Goal: Task Accomplishment & Management: Use online tool/utility

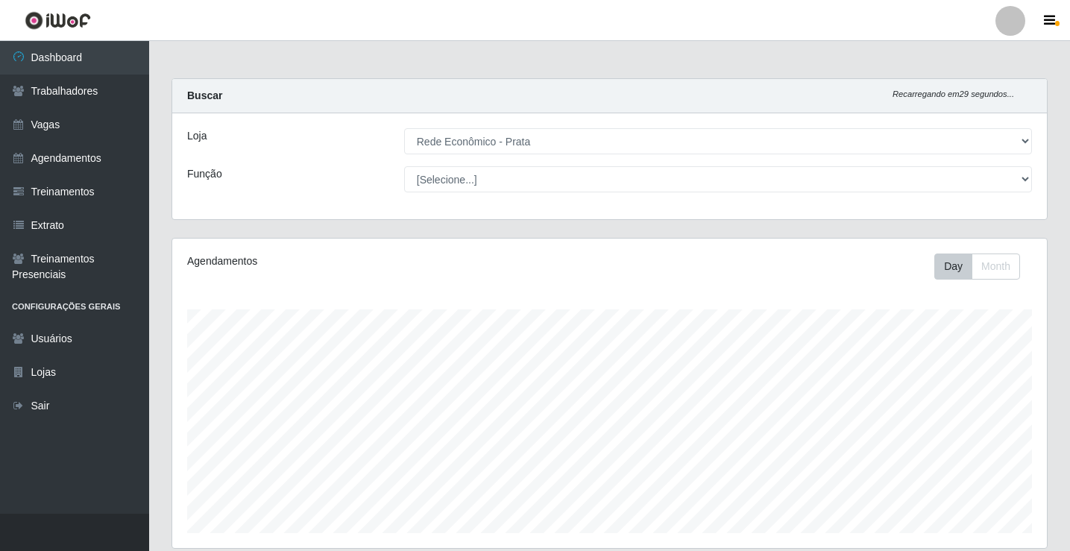
select select "192"
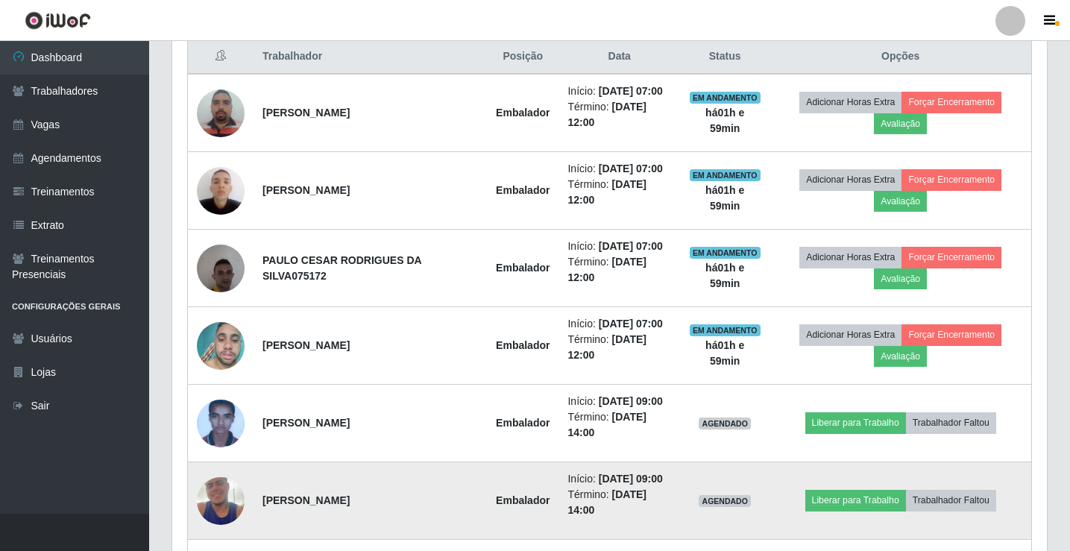
scroll to position [621, 0]
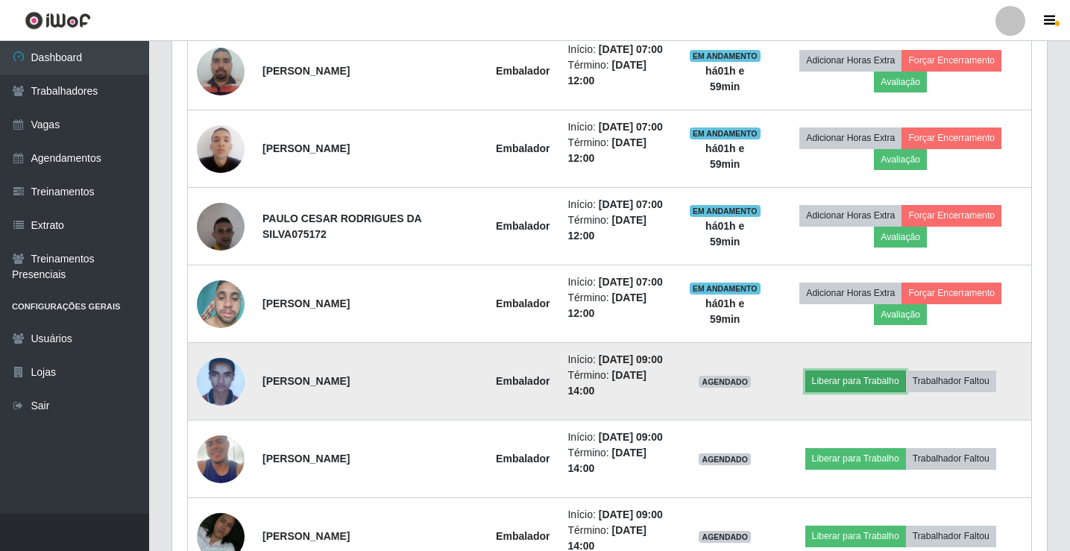
click at [868, 378] on button "Liberar para Trabalho" at bounding box center [855, 381] width 101 height 21
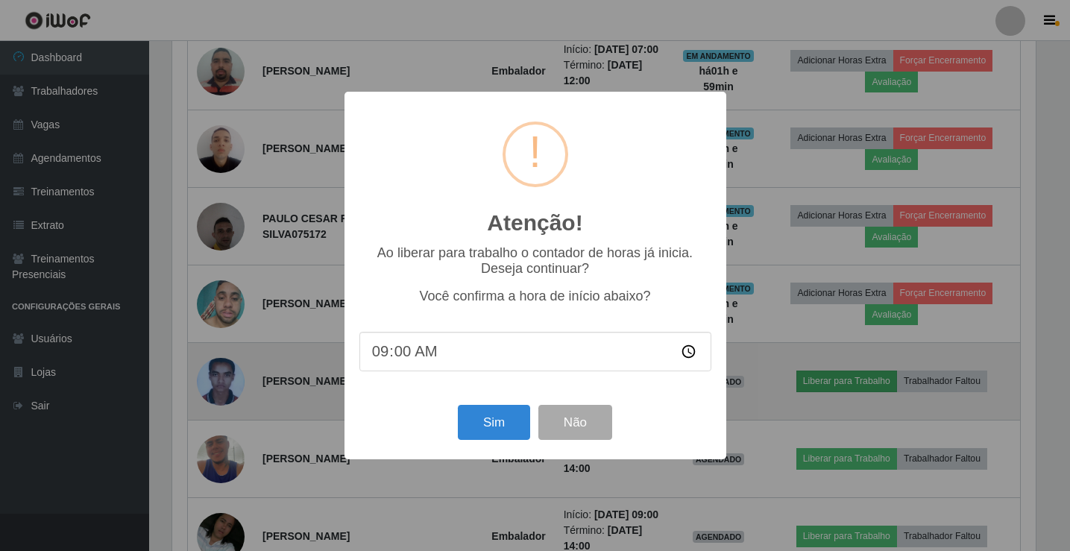
scroll to position [310, 867]
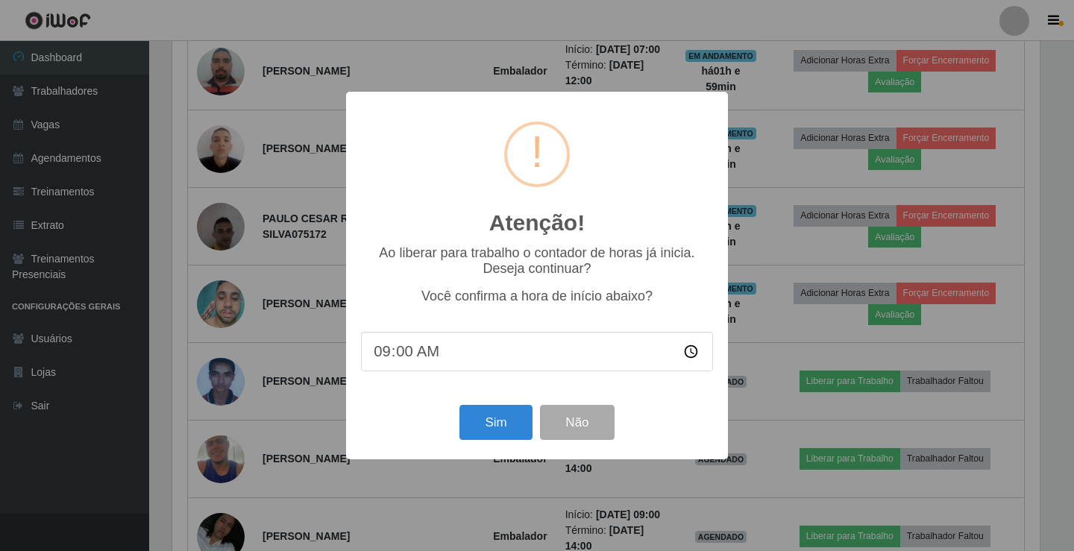
click at [478, 456] on div "Atenção! × Ao liberar para trabalho o contador de horas já inicia. Deseja conti…" at bounding box center [537, 275] width 382 height 367
click at [495, 433] on button "Sim" at bounding box center [495, 422] width 72 height 35
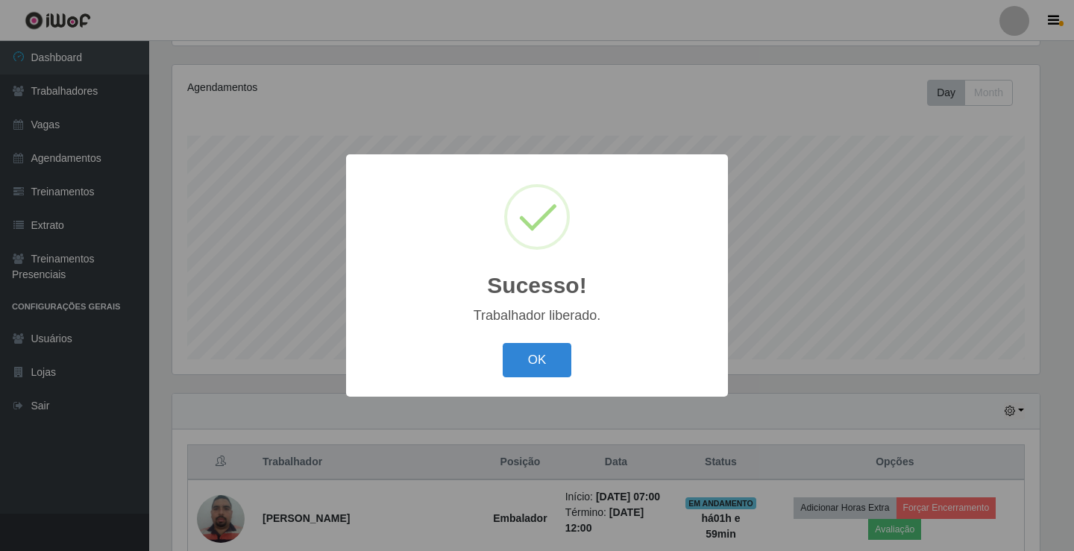
click at [503, 343] on button "OK" at bounding box center [537, 360] width 69 height 35
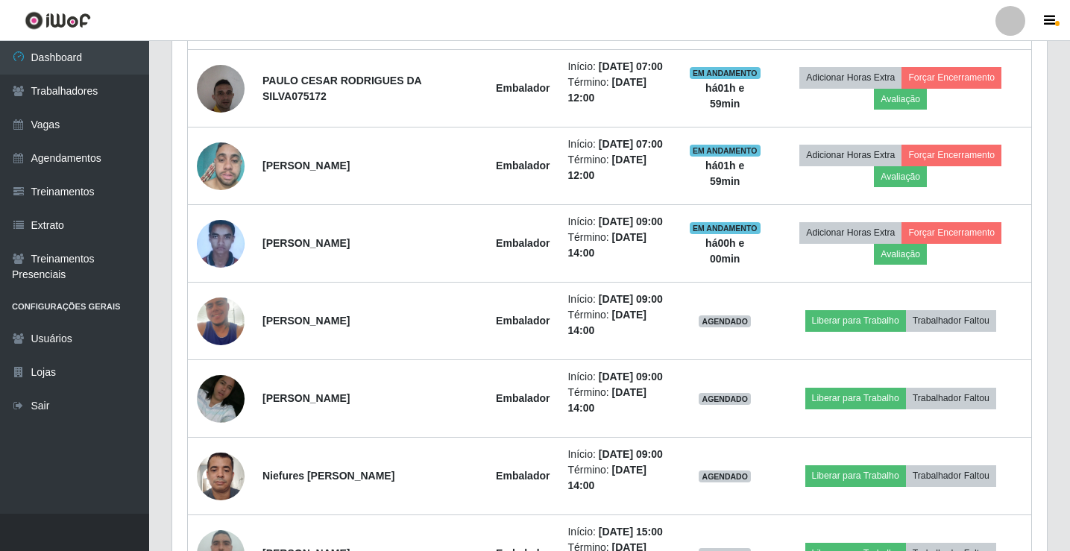
scroll to position [770, 0]
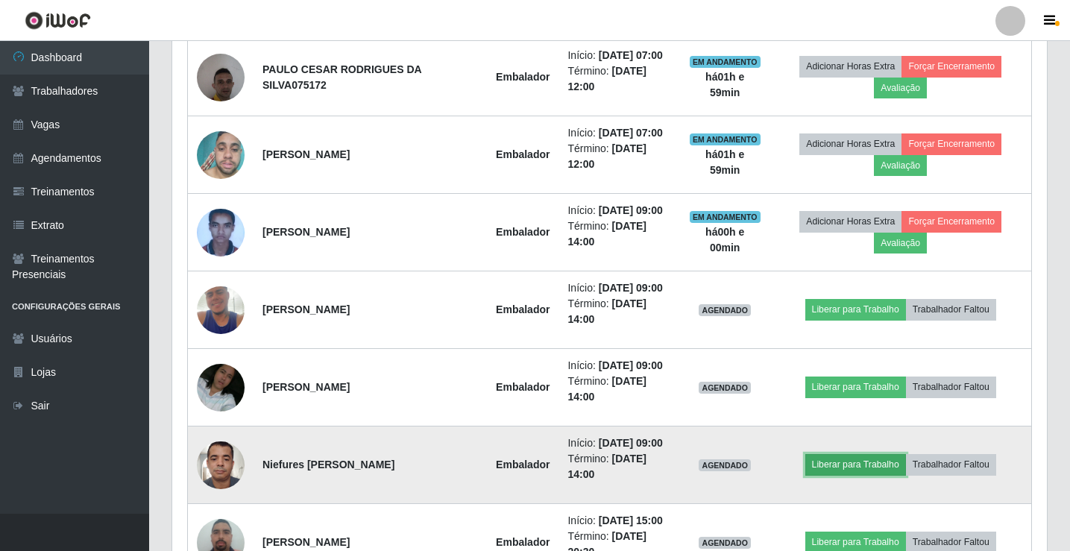
click at [845, 470] on button "Liberar para Trabalho" at bounding box center [855, 464] width 101 height 21
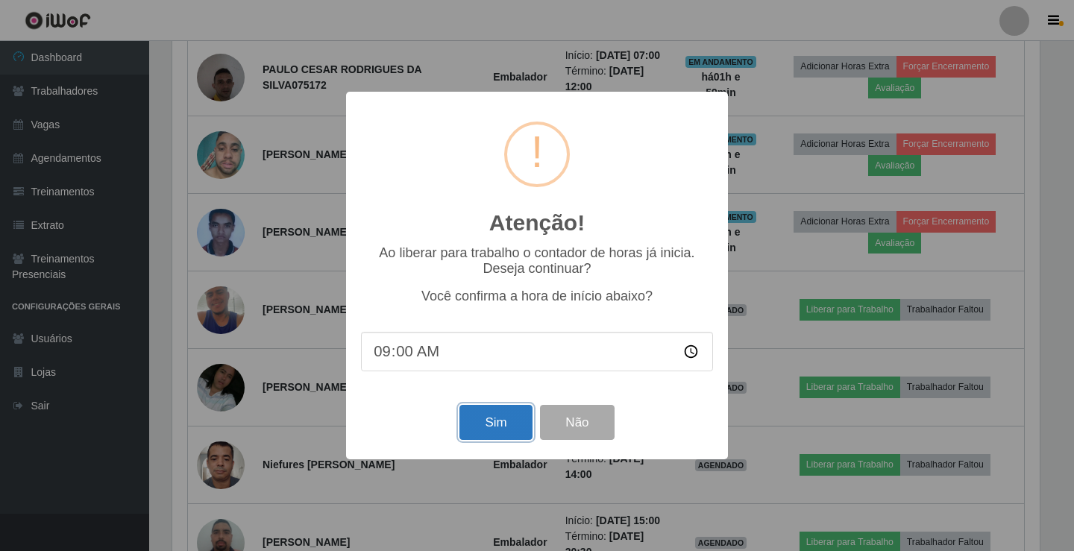
click at [497, 424] on button "Sim" at bounding box center [495, 422] width 72 height 35
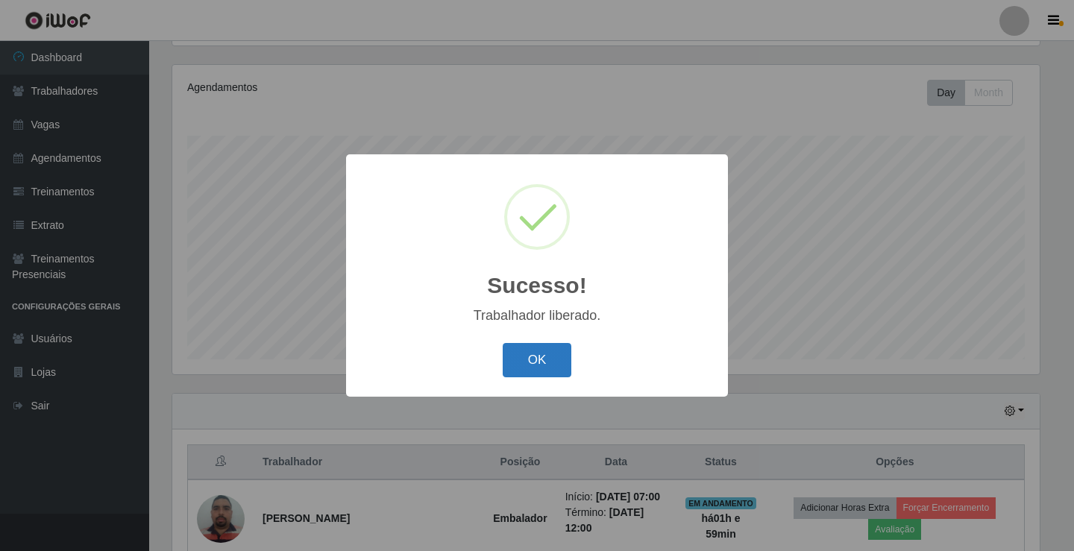
click at [532, 361] on button "OK" at bounding box center [537, 360] width 69 height 35
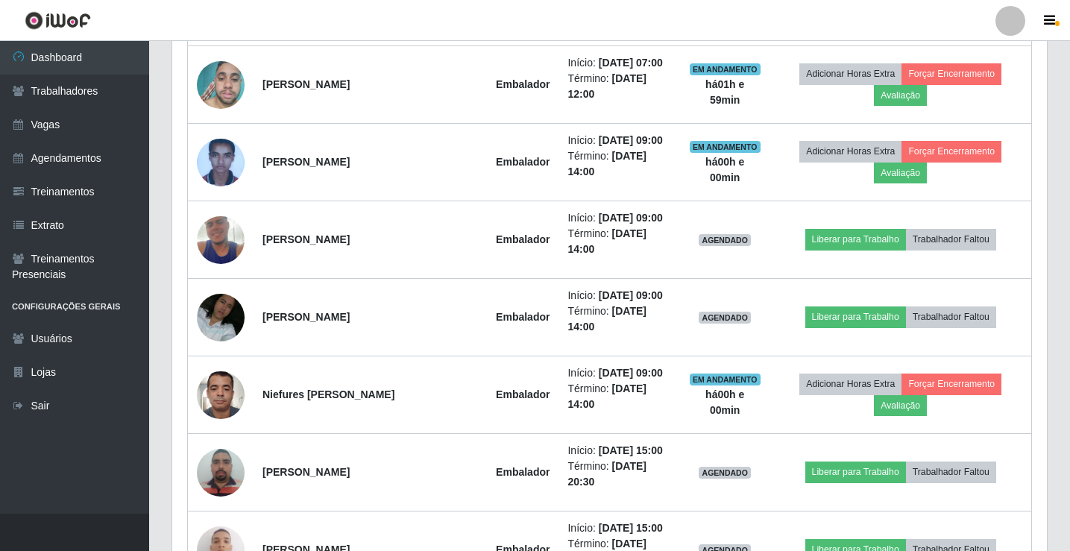
scroll to position [845, 0]
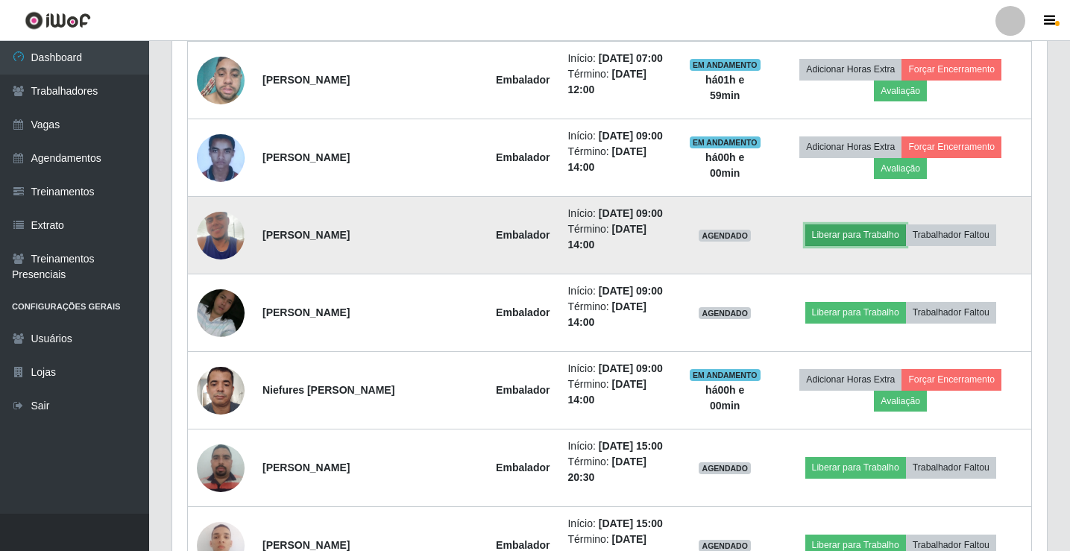
click at [835, 233] on button "Liberar para Trabalho" at bounding box center [855, 234] width 101 height 21
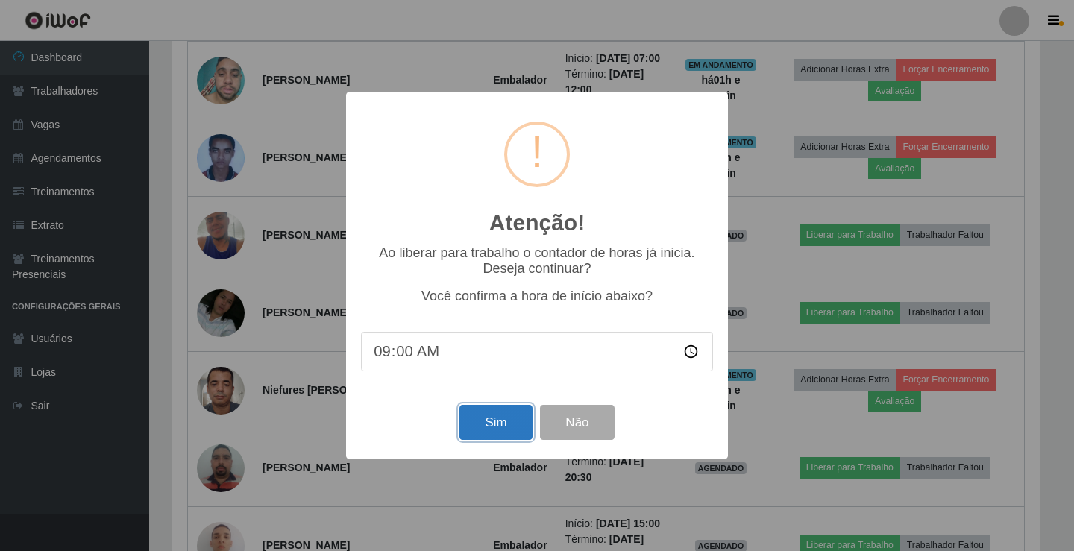
click at [500, 431] on button "Sim" at bounding box center [495, 422] width 72 height 35
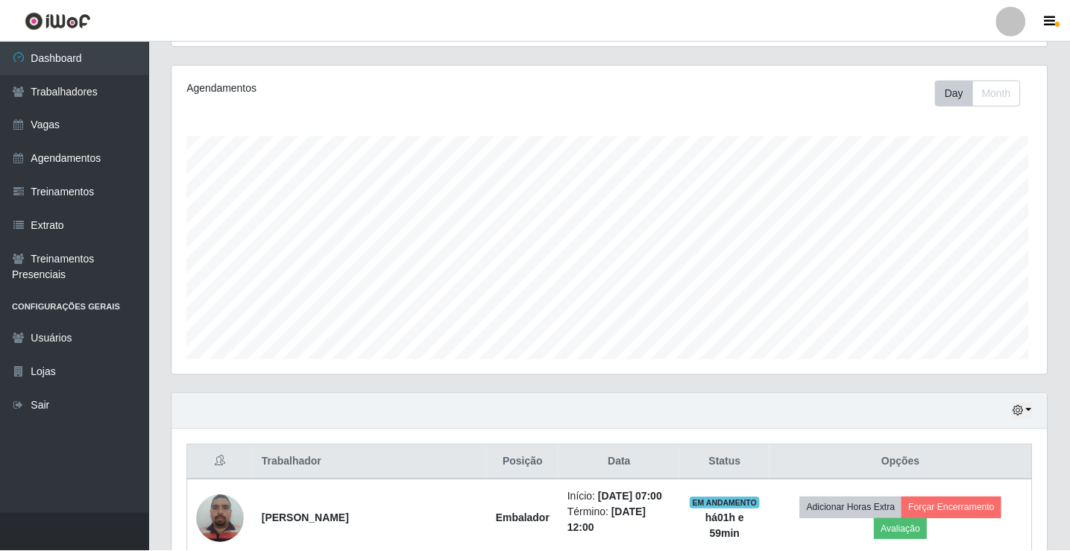
scroll to position [0, 0]
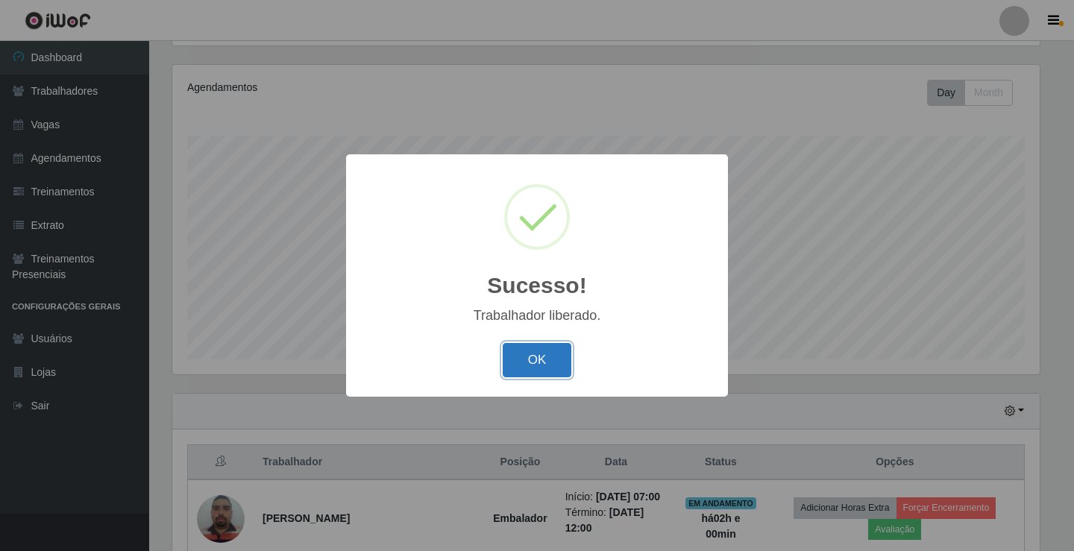
click at [539, 357] on button "OK" at bounding box center [537, 360] width 69 height 35
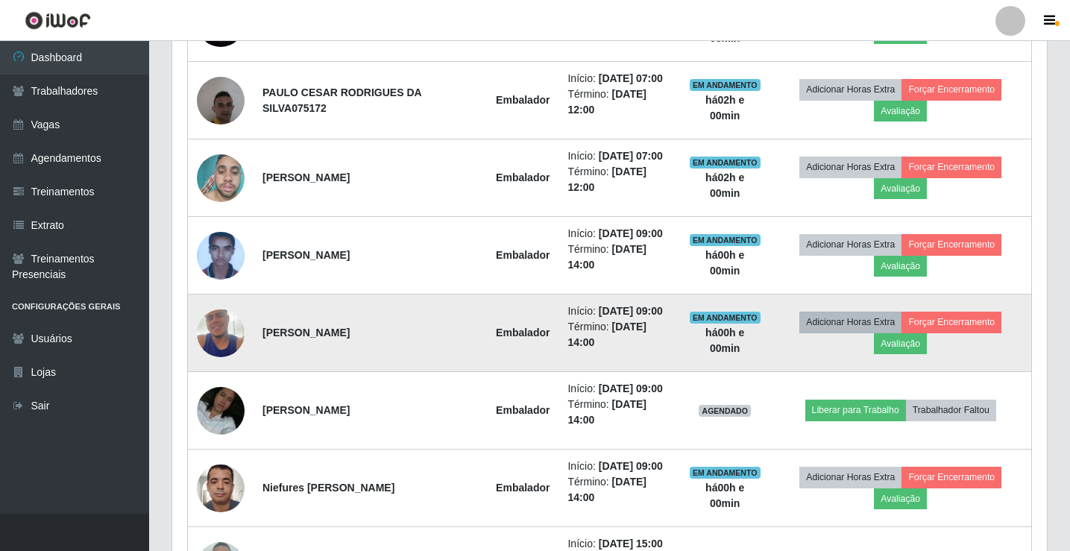
scroll to position [770, 0]
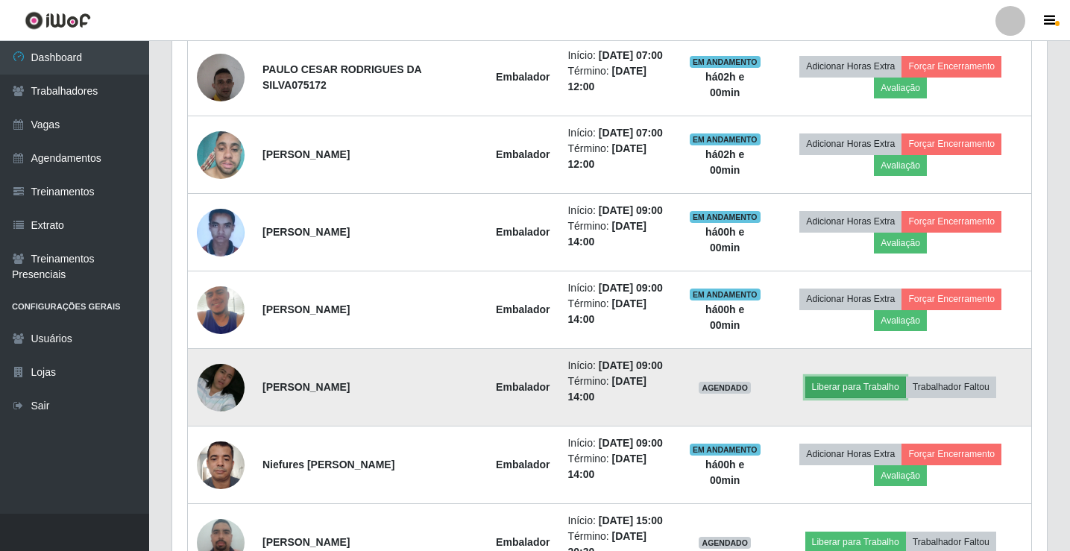
click at [847, 389] on button "Liberar para Trabalho" at bounding box center [855, 387] width 101 height 21
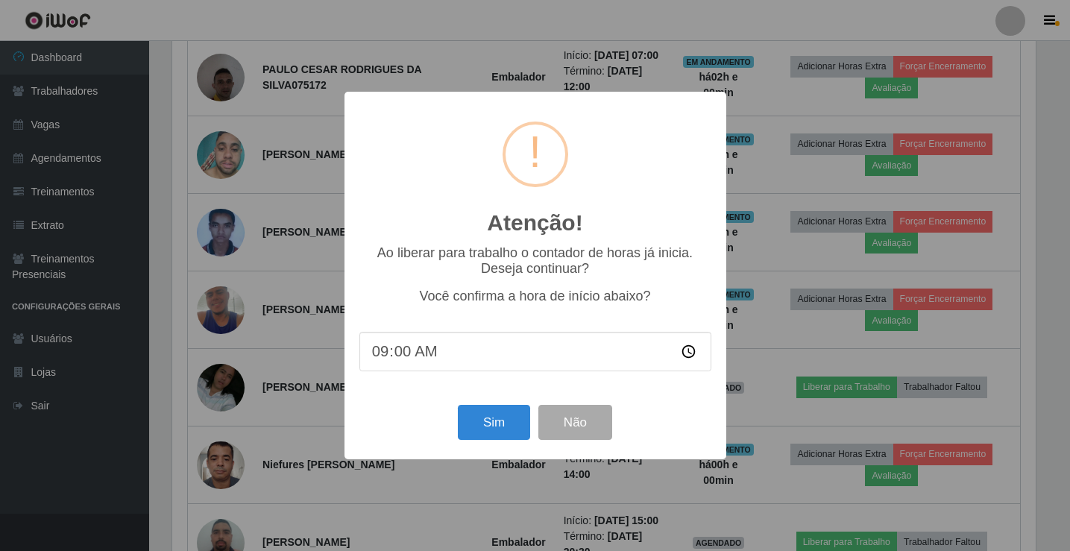
scroll to position [310, 867]
click at [497, 430] on button "Sim" at bounding box center [495, 422] width 72 height 35
